Goal: Book appointment/travel/reservation

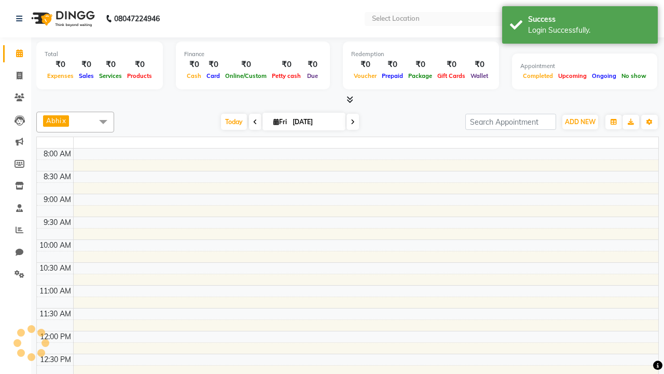
select select "en"
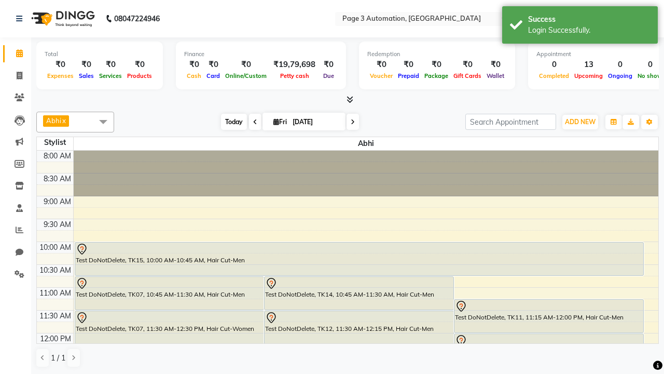
click at [229, 121] on span "Today" at bounding box center [234, 122] width 26 height 16
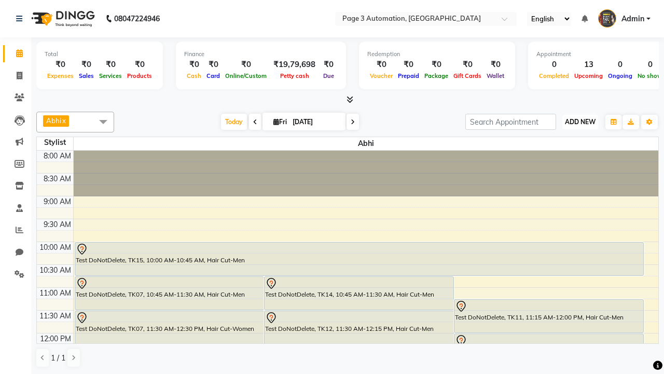
click at [580, 121] on span "ADD NEW" at bounding box center [580, 122] width 31 height 8
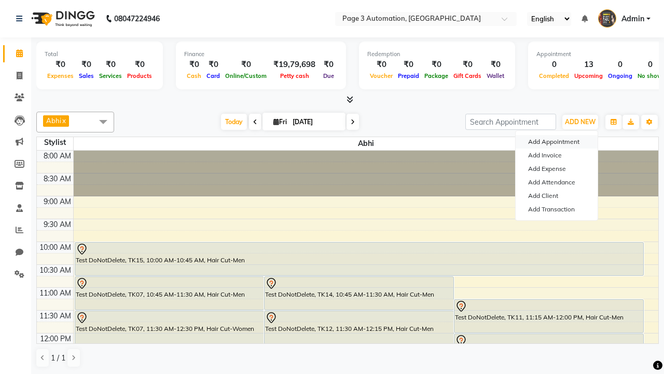
click at [557, 142] on button "Add Appointment" at bounding box center [557, 141] width 82 height 13
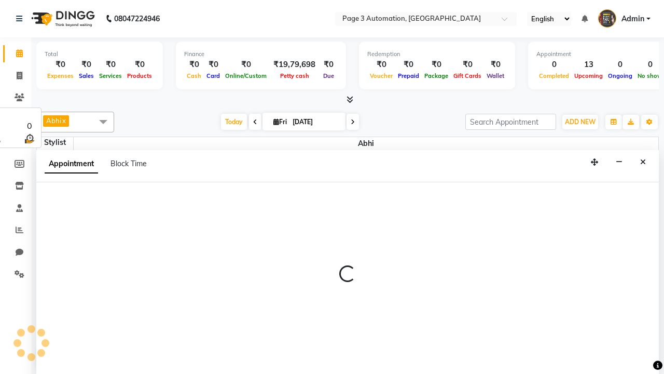
select select "tentative"
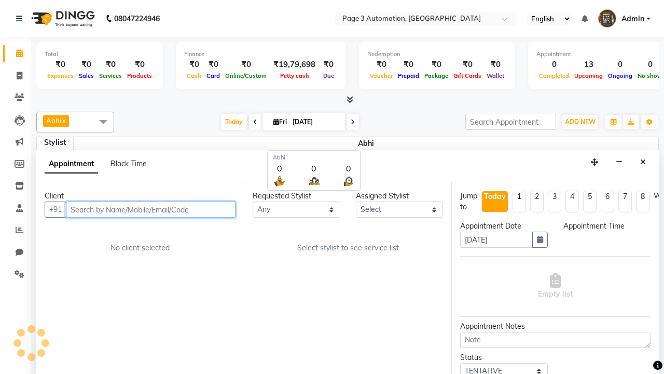
select select "540"
type input "8192346578"
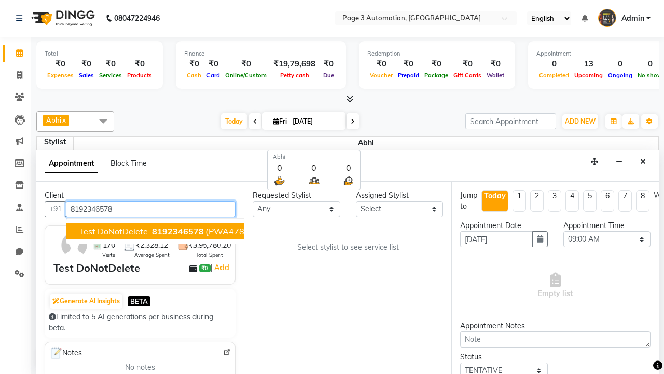
click at [152, 231] on span "8192346578" at bounding box center [178, 231] width 52 height 10
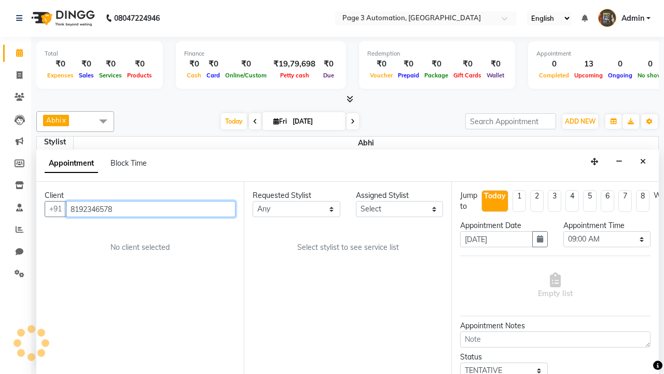
select select "711"
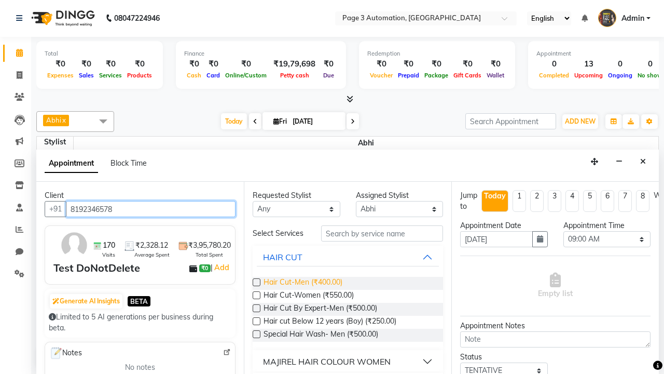
type input "8192346578"
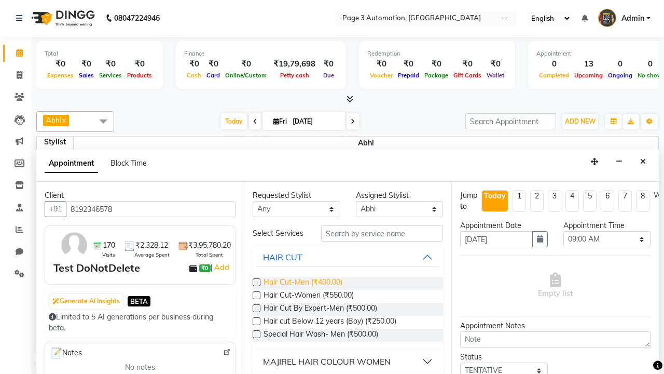
click at [302, 283] on span "Hair Cut-Men (₹400.00)" at bounding box center [303, 283] width 79 height 13
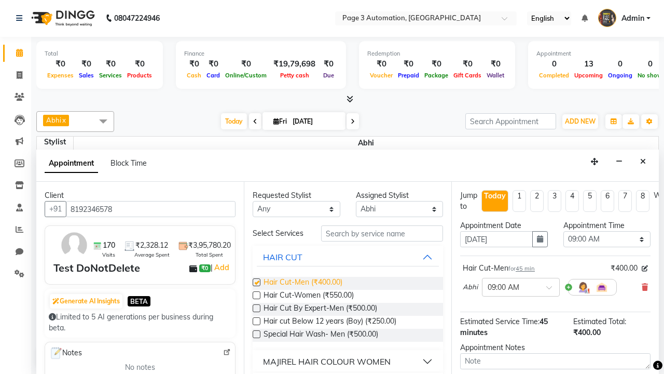
checkbox input "false"
select select "870"
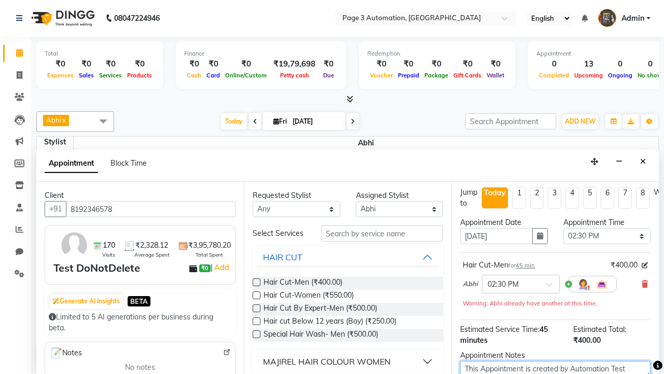
type textarea "This Appointment is created by Automation Test"
checkbox input "false"
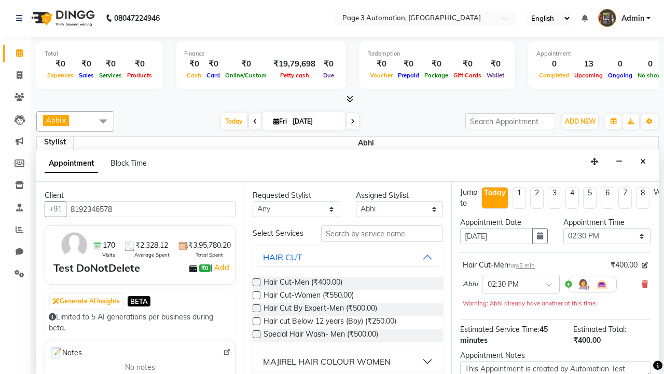
checkbox input "false"
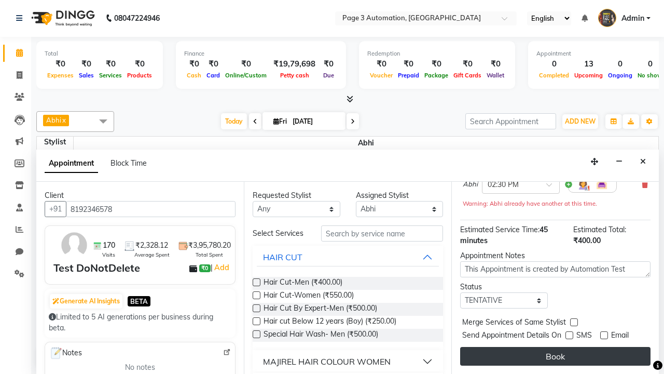
click at [555, 356] on button "Book" at bounding box center [555, 356] width 190 height 19
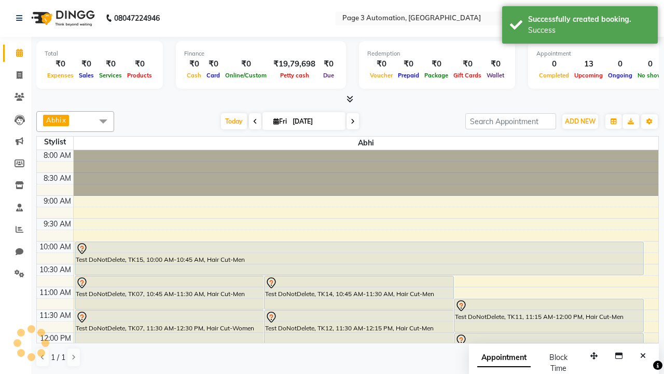
scroll to position [0, 0]
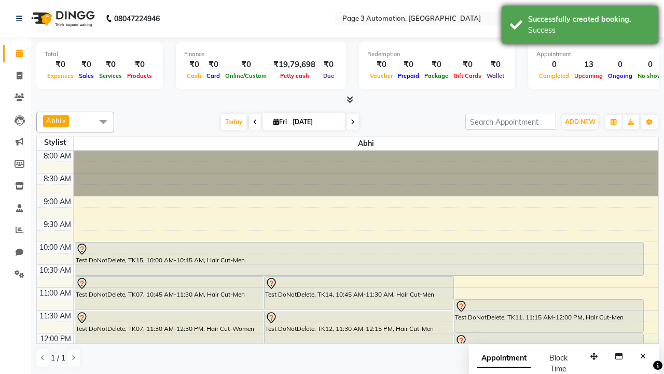
click at [580, 26] on div "Success" at bounding box center [589, 30] width 122 height 11
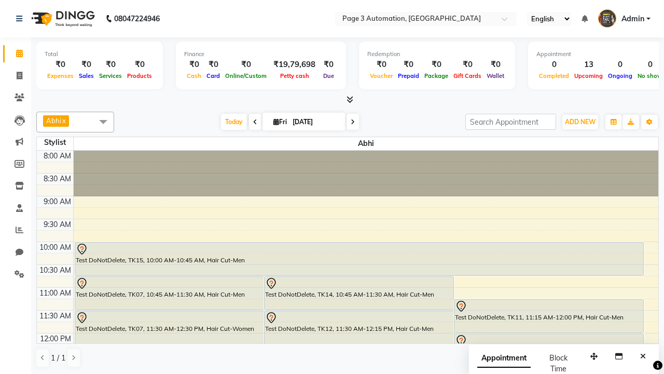
click at [103, 121] on span at bounding box center [103, 122] width 21 height 20
click at [0, 0] on div "Select All" at bounding box center [0, 0] width 0 height 0
checkbox input "true"
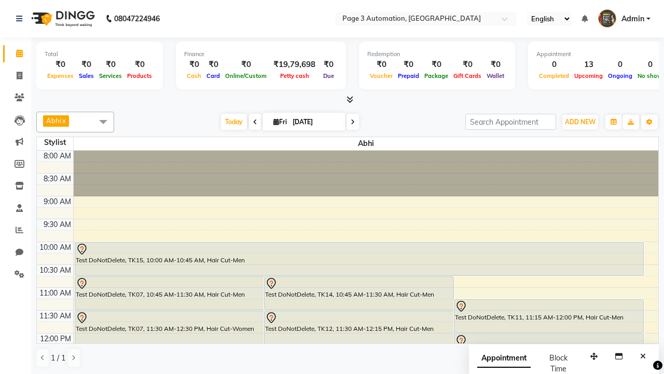
checkbox input "true"
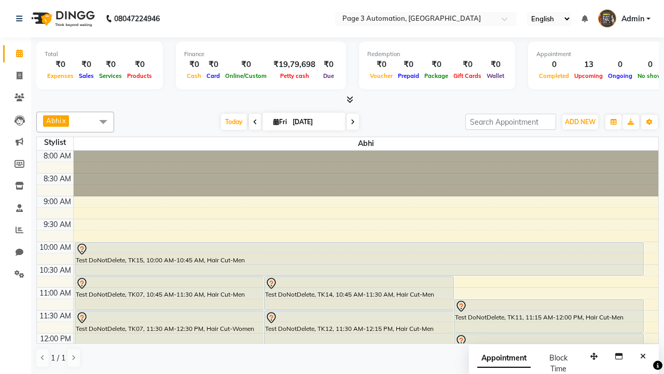
checkbox input "true"
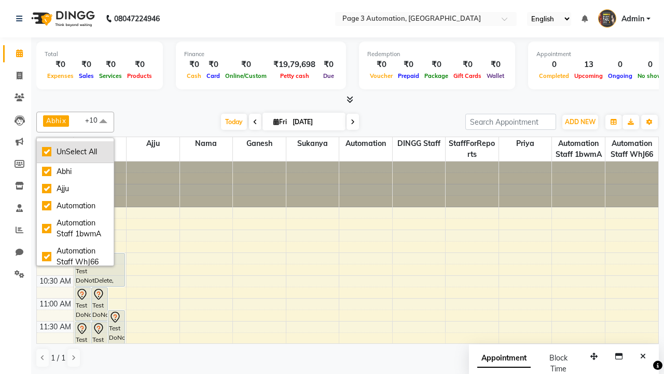
click at [75, 151] on div "UnSelect All" at bounding box center [75, 151] width 66 height 11
checkbox input "false"
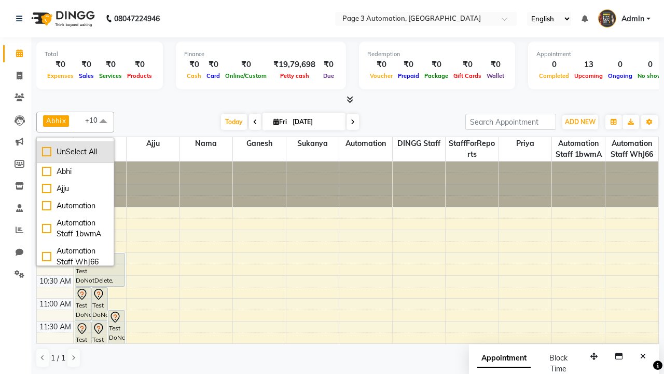
checkbox input "false"
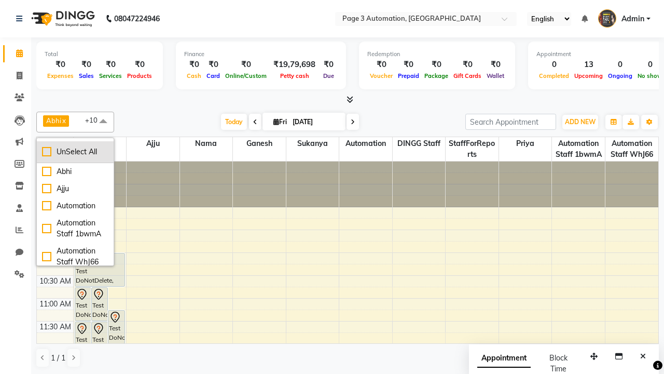
checkbox input "false"
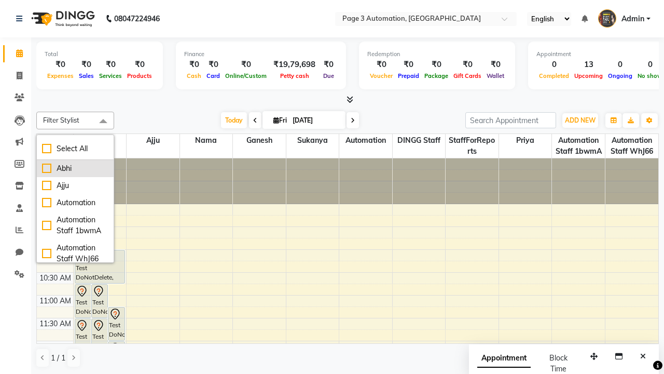
click at [75, 168] on div "Abhi" at bounding box center [75, 168] width 66 height 11
checkbox input "true"
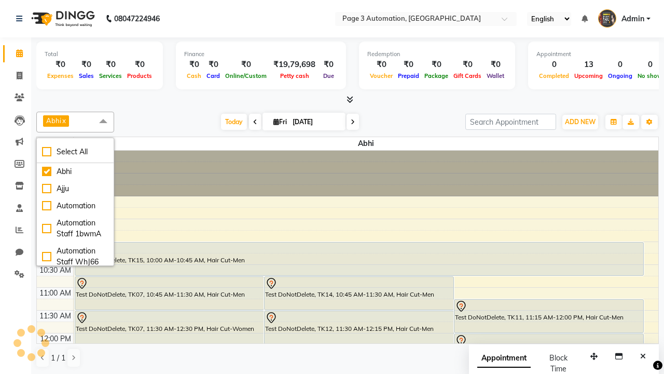
click at [103, 121] on span at bounding box center [103, 122] width 21 height 20
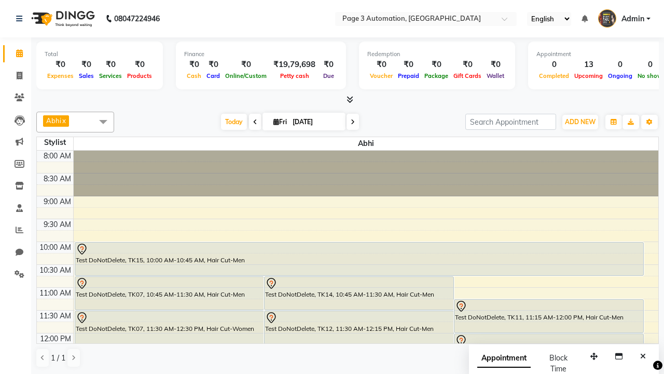
select select "7"
